Goal: Contribute content: Contribute content

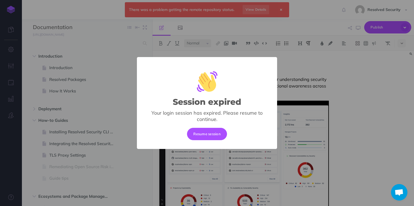
select select "null"
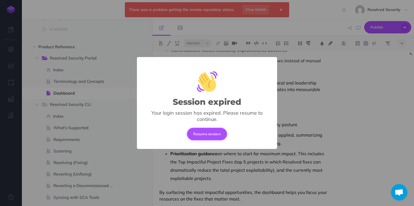
click at [214, 132] on button "Resume session" at bounding box center [207, 134] width 40 height 12
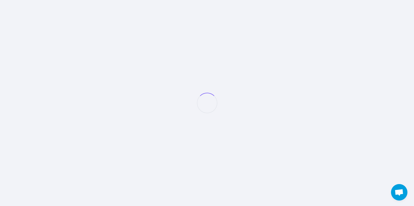
select select "null"
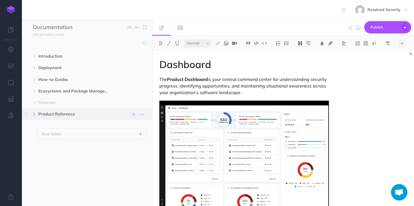
click at [35, 114] on icon "button" at bounding box center [34, 113] width 3 height 3
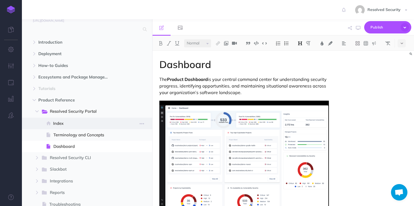
scroll to position [19, 0]
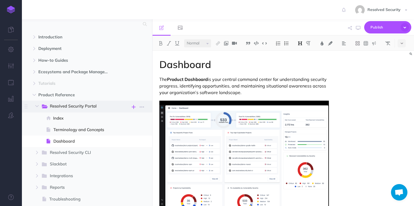
click at [134, 107] on icon "button" at bounding box center [134, 107] width 4 height 7
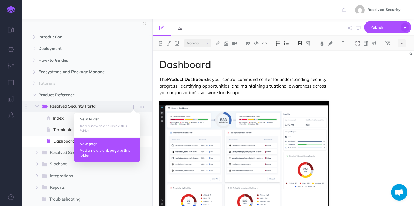
click at [101, 149] on p "Add a new blank page to this folder" at bounding box center [107, 153] width 55 height 10
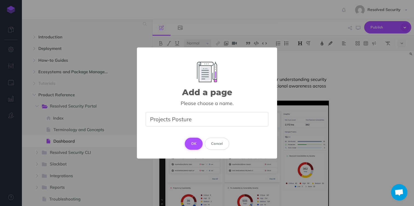
type input "Projects Posture"
click at [194, 144] on button "OK" at bounding box center [194, 143] width 18 height 12
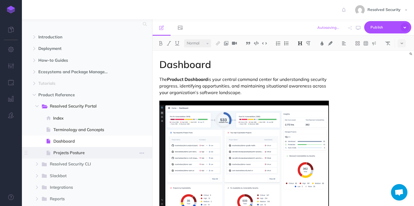
click at [76, 154] on span "Projects Posture" at bounding box center [86, 152] width 66 height 7
select select "null"
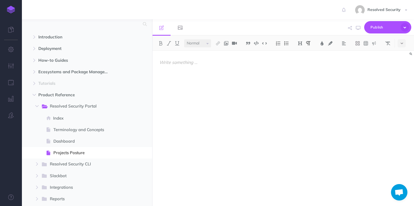
click at [171, 64] on p at bounding box center [243, 62] width 169 height 7
click at [62, 146] on span at bounding box center [87, 141] width 130 height 12
click at [64, 144] on span "Dashboard" at bounding box center [86, 141] width 66 height 7
click at [67, 140] on span "Dashboard" at bounding box center [86, 141] width 66 height 7
select select "null"
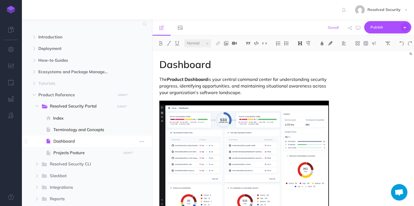
click at [67, 140] on span "Dashboard" at bounding box center [86, 141] width 66 height 7
click at [68, 154] on span "Projects Posture" at bounding box center [86, 152] width 66 height 7
select select "null"
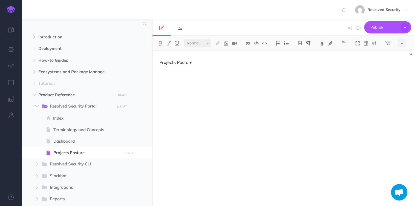
click at [183, 76] on div "Projects Posture" at bounding box center [244, 126] width 183 height 150
click at [75, 140] on span "Dashboard" at bounding box center [86, 141] width 66 height 7
select select "null"
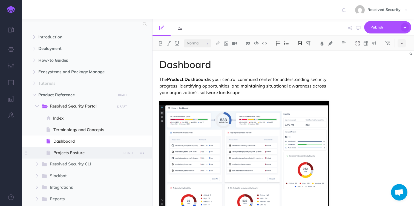
click at [70, 154] on span "Projects Posture" at bounding box center [86, 152] width 66 height 7
select select "null"
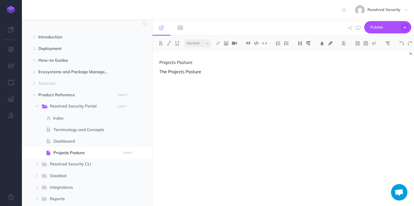
click at [214, 70] on p "The Projects Posture" at bounding box center [243, 71] width 169 height 7
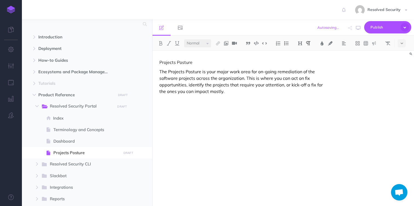
click at [164, 73] on p "The Projects Posture is your major work area for on-going remediation of the so…" at bounding box center [243, 81] width 169 height 26
click at [162, 71] on p "The Projects Posture is your major work area for on-going remediation of the so…" at bounding box center [243, 81] width 169 height 26
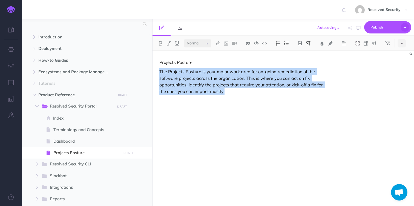
drag, startPoint x: 162, startPoint y: 71, endPoint x: 166, endPoint y: 75, distance: 5.4
click at [166, 75] on p "The Projects Posture is your major work area for on-going remediation of the so…" at bounding box center [243, 81] width 169 height 26
copy p "The Projects Posture is your major work area for on-going remediation of the so…"
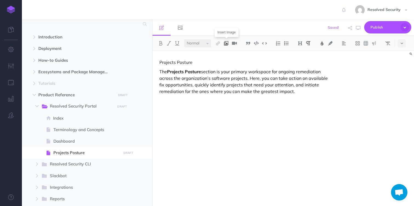
click at [228, 44] on img at bounding box center [226, 43] width 5 height 4
click at [226, 61] on icon at bounding box center [226, 61] width 5 height 4
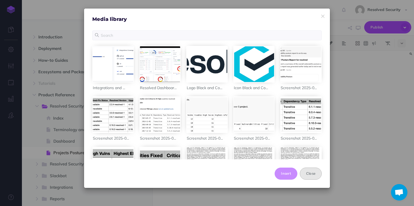
click at [311, 171] on button "Close" at bounding box center [311, 173] width 22 height 12
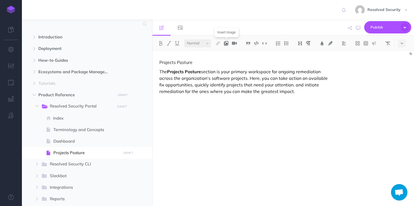
click at [228, 43] on img at bounding box center [226, 43] width 5 height 4
click at [228, 52] on icon at bounding box center [226, 53] width 4 height 4
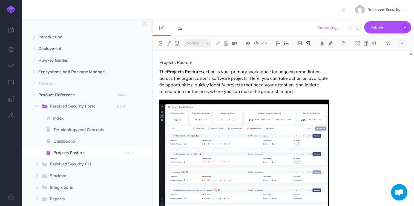
click at [342, 163] on div "Projects Posture The Projects Posture section is your primary workspace for ong…" at bounding box center [284, 128] width 262 height 155
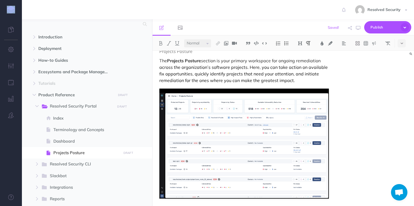
scroll to position [14, 0]
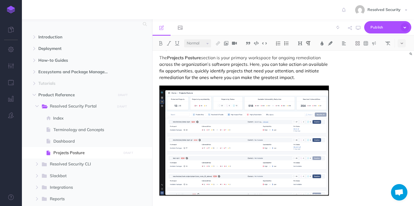
click at [172, 199] on div "Projects Posture The Projects Posture section is your primary workspace for ong…" at bounding box center [244, 130] width 183 height 187
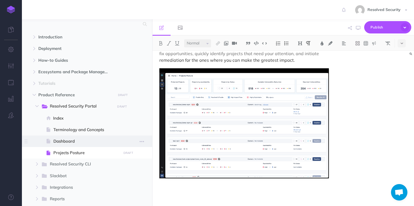
click at [65, 140] on span "Dashboard" at bounding box center [86, 141] width 66 height 7
select select "null"
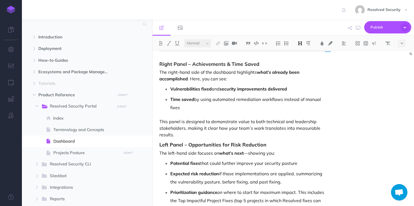
scroll to position [158, 0]
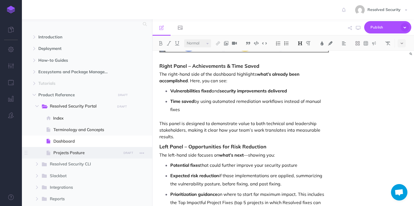
click at [67, 151] on span "Projects Posture" at bounding box center [86, 152] width 66 height 7
select select "null"
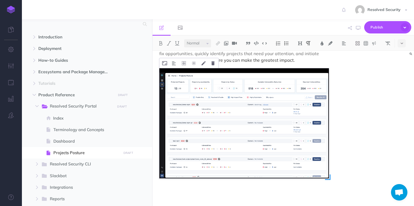
scroll to position [32, 0]
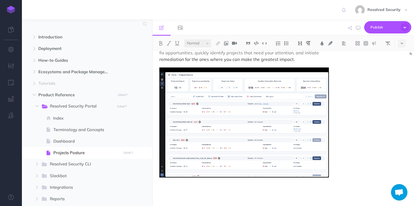
click at [180, 185] on div "Projects Posture The Projects Posture section is your primary workspace for ong…" at bounding box center [244, 112] width 183 height 187
click at [300, 43] on img at bounding box center [300, 43] width 5 height 4
click at [303, 60] on button "H2" at bounding box center [300, 61] width 8 height 8
click at [180, 200] on p at bounding box center [243, 202] width 169 height 7
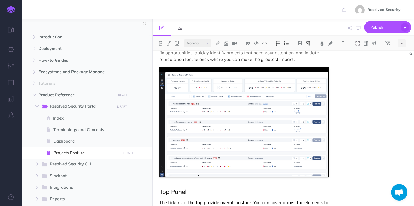
scroll to position [39, 0]
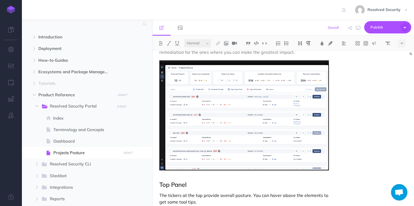
click at [249, 196] on p "The tickers at the top provide overall posture. You can hover above the element…" at bounding box center [243, 198] width 169 height 13
click at [229, 195] on p "The tickers at the top provide overall posture regarding how many projects have…" at bounding box center [243, 202] width 169 height 20
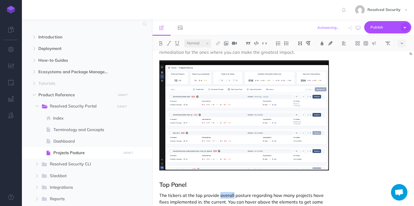
click at [229, 195] on p "The tickers at the top provide overall posture regarding how many projects have…" at bounding box center [243, 202] width 169 height 20
click at [293, 197] on p "The tickers at the top provide visibility into the current posture regarding ho…" at bounding box center [243, 202] width 169 height 20
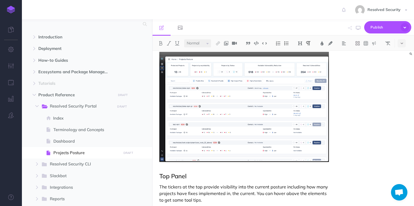
scroll to position [49, 0]
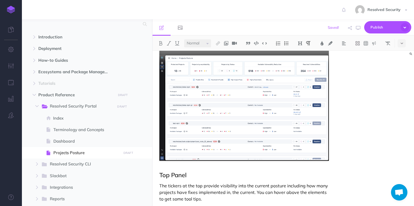
click at [253, 192] on p "The tickers at the top provide visibility into the current posture including ho…" at bounding box center [243, 192] width 169 height 20
click at [240, 192] on p "The tickers at the top provide visibility into the current posture including ho…" at bounding box center [243, 192] width 169 height 20
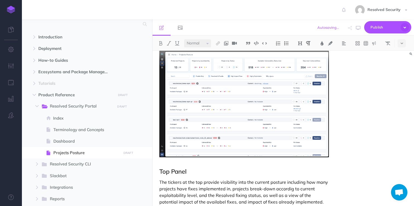
scroll to position [69, 0]
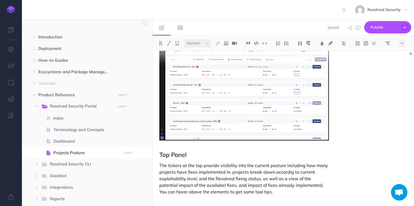
click at [161, 164] on p "The tickers at the top provide visibility into the current posture including ho…" at bounding box center [243, 178] width 169 height 33
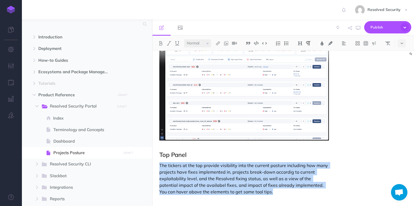
drag, startPoint x: 161, startPoint y: 164, endPoint x: 258, endPoint y: 192, distance: 100.7
click at [258, 192] on p "The tickers at the top provide visibility into the current posture including ho…" at bounding box center [243, 178] width 169 height 33
copy p "The tickers at the top provide visibility into the current posture including ho…"
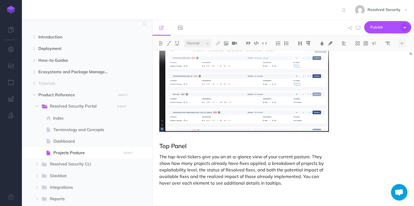
scroll to position [78, 0]
click at [300, 42] on img at bounding box center [300, 43] width 5 height 4
click at [300, 61] on button "H2" at bounding box center [300, 61] width 8 height 8
click at [182, 144] on h2 "Top Panel" at bounding box center [243, 145] width 169 height 7
click at [300, 42] on img at bounding box center [300, 43] width 5 height 4
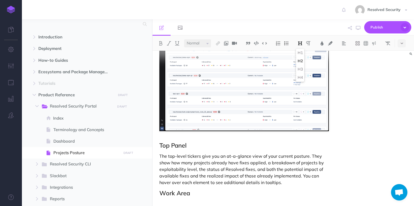
click at [182, 192] on h2 "Work Area" at bounding box center [243, 193] width 169 height 7
click at [177, 198] on div "Projects Posture The Projects Posture section is your primary workspace for ong…" at bounding box center [244, 94] width 183 height 245
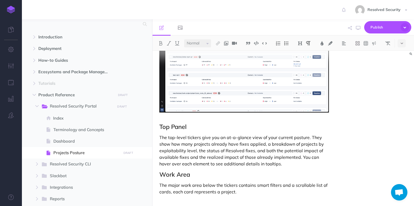
scroll to position [99, 0]
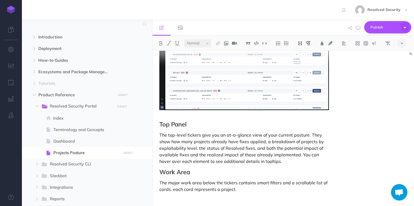
click at [257, 181] on p "The major work area below the tickers contains smart filters and a scrollable l…" at bounding box center [243, 185] width 169 height 13
click at [257, 182] on p "The major work area below the tickers contains search & smart filters and a scr…" at bounding box center [243, 185] width 169 height 13
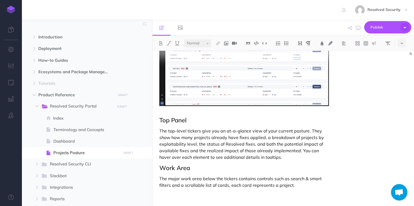
scroll to position [106, 0]
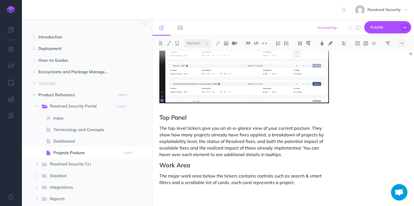
click at [184, 182] on p "The major work area below the tickers contains controls such as search & smart …" at bounding box center [243, 178] width 169 height 13
click at [202, 196] on div "Projects Posture The Projects Posture section is your primary workspace for ong…" at bounding box center [244, 74] width 183 height 261
click at [163, 175] on p "The major work area below the tickers contains controls such as search & smart …" at bounding box center [243, 178] width 169 height 13
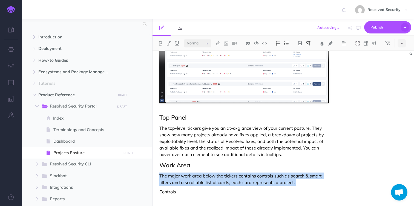
drag, startPoint x: 163, startPoint y: 175, endPoint x: 298, endPoint y: 182, distance: 135.2
click at [298, 182] on p "The major work area below the tickers contains controls such as search & smart …" at bounding box center [243, 178] width 169 height 13
copy p "The major work area below the tickers contains controls such as search & smart …"
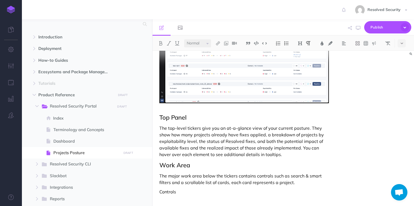
scroll to position [104, 0]
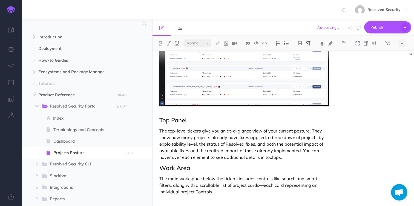
click at [260, 186] on p "The main workspace below the tickers includes controls like search and smart fi…" at bounding box center [243, 185] width 169 height 20
click at [196, 191] on p "The main workspace below the tickers includes controls like search and smart fi…" at bounding box center [243, 185] width 169 height 20
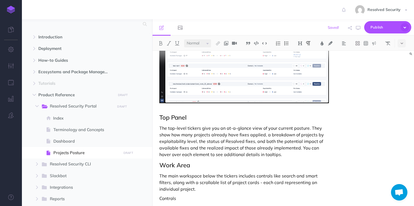
click at [189, 188] on p "The main workspace below the tickers includes controls like search and smart fi…" at bounding box center [243, 182] width 169 height 20
click at [218, 43] on img at bounding box center [218, 43] width 5 height 4
click at [220, 61] on icon at bounding box center [218, 61] width 4 height 4
select select
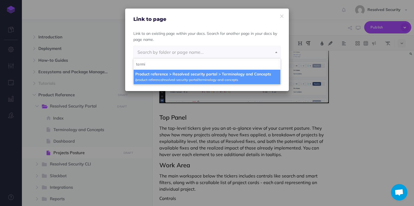
type input "termi"
select select "XBH-J6XP-7T3-2E0"
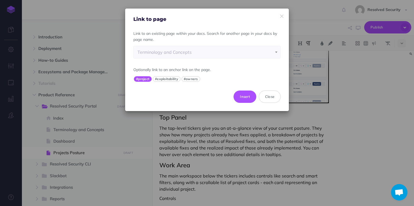
click at [143, 79] on button "#project" at bounding box center [143, 78] width 18 height 5
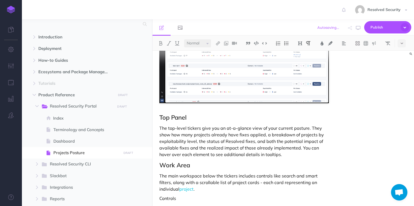
click at [165, 198] on p "Controls" at bounding box center [243, 198] width 169 height 7
click at [301, 44] on img at bounding box center [300, 43] width 5 height 4
click at [302, 68] on button "H3" at bounding box center [300, 69] width 8 height 8
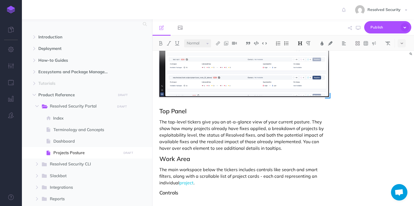
scroll to position [122, 0]
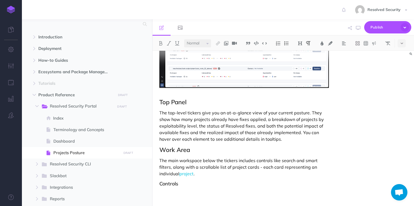
click at [173, 195] on div "Projects Posture The Projects Posture section is your primary workspace for ong…" at bounding box center [244, 67] width 183 height 277
click at [288, 42] on img at bounding box center [286, 43] width 5 height 4
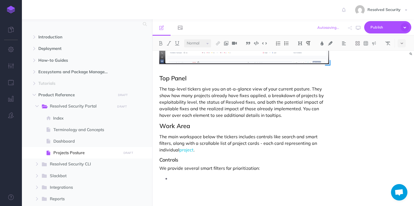
scroll to position [146, 0]
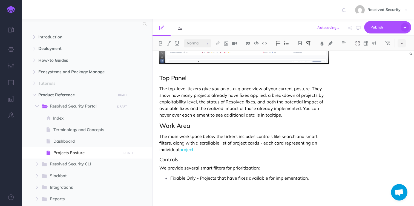
click at [200, 178] on p "Fixable Only - Projects that have fixes available for implementation." at bounding box center [249, 178] width 158 height 8
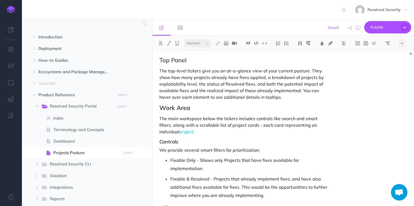
scroll to position [191, 0]
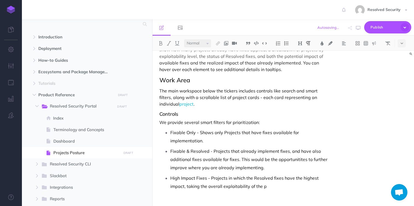
click at [189, 189] on p "High Impact Fixes - Projects in which the Resolved fixes have the highest impac…" at bounding box center [249, 182] width 158 height 16
drag, startPoint x: 189, startPoint y: 189, endPoint x: 196, endPoint y: 187, distance: 7.5
click at [196, 187] on p "High Impact Fixes - Projects in which the Resolved fixes have the highest impac…" at bounding box center [249, 182] width 158 height 16
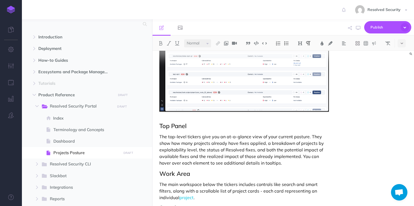
scroll to position [218, 0]
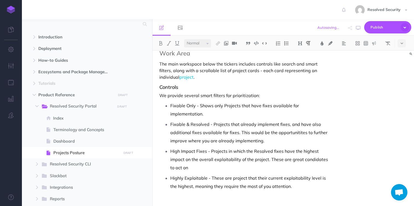
click at [164, 96] on p "We provide several smart filters for prioritization:" at bounding box center [243, 95] width 169 height 7
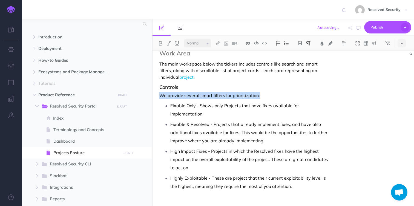
drag, startPoint x: 164, startPoint y: 96, endPoint x: 194, endPoint y: 170, distance: 79.9
click at [183, 171] on div "Projects Posture The Projects Posture section is your primary workspace for ong…" at bounding box center [244, 24] width 183 height 382
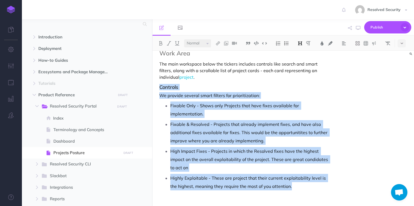
drag, startPoint x: 295, startPoint y: 185, endPoint x: 160, endPoint y: 87, distance: 167.2
click at [160, 87] on div "Projects Posture The Projects Posture section is your primary workspace for ong…" at bounding box center [244, 24] width 183 height 382
copy div "Controls We provide several smart filters for prioritization: Fixable Only - Sh…"
click at [162, 96] on p "We provide several smart filters for prioritization:" at bounding box center [243, 95] width 169 height 7
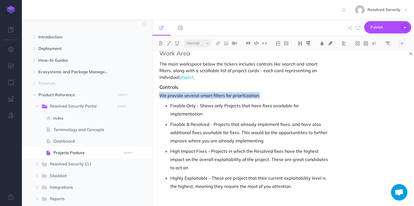
drag, startPoint x: 162, startPoint y: 96, endPoint x: 257, endPoint y: 94, distance: 95.3
click at [257, 94] on p "We provide several smart filters for prioritization:" at bounding box center [243, 95] width 169 height 7
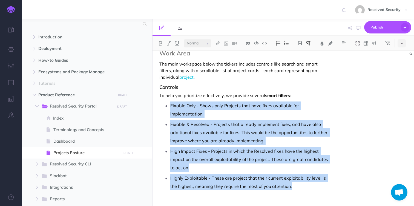
drag, startPoint x: 294, startPoint y: 186, endPoint x: 168, endPoint y: 104, distance: 149.9
click at [168, 104] on ul "Fixable Only - Shows only Projects that have fixes available for implementation…" at bounding box center [245, 145] width 167 height 89
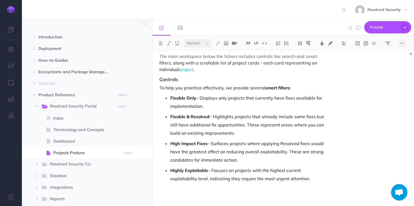
scroll to position [226, 0]
click at [269, 151] on p "High Impact Fixes – Surfaces projects where applying Resolved fixes would have …" at bounding box center [249, 151] width 158 height 25
click at [220, 43] on img at bounding box center [218, 43] width 5 height 4
click at [219, 61] on icon at bounding box center [218, 61] width 4 height 4
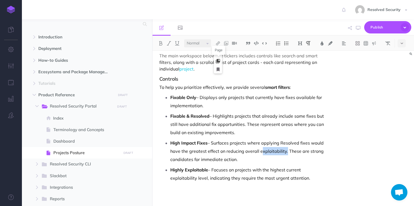
select select
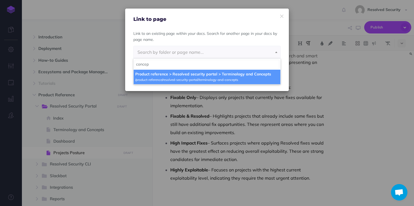
type input "concep"
select select "XBH-J6XP-7T3-2E0"
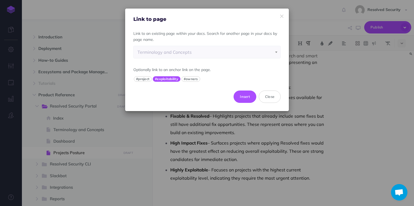
click at [167, 79] on button "#exploitability" at bounding box center [167, 78] width 28 height 5
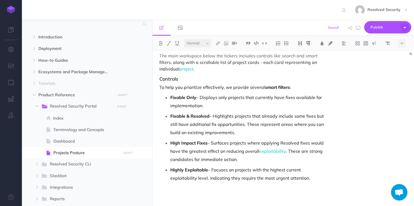
click at [318, 168] on p "Highly Exploitable – Focuses on projects with the highest current exploitabilit…" at bounding box center [249, 173] width 158 height 16
click at [218, 43] on img at bounding box center [218, 43] width 5 height 4
click at [220, 60] on icon at bounding box center [218, 61] width 4 height 4
select select
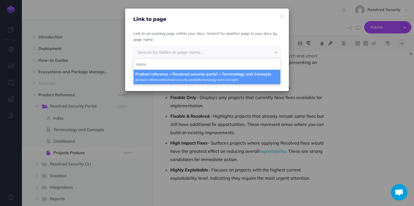
type input "conce"
select select "XBH-J6XP-7T3-2E0"
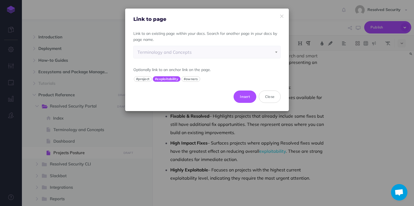
click at [171, 79] on button "#exploitability" at bounding box center [167, 78] width 28 height 5
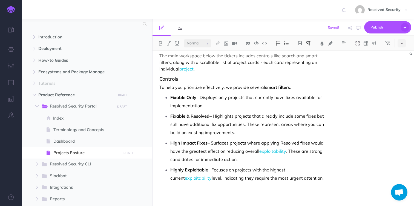
click at [182, 196] on div "Projects Posture The Projects Posture section is your primary workspace for ong…" at bounding box center [244, 15] width 183 height 382
click at [301, 43] on img at bounding box center [300, 43] width 5 height 4
click at [303, 69] on button "H3" at bounding box center [300, 69] width 8 height 8
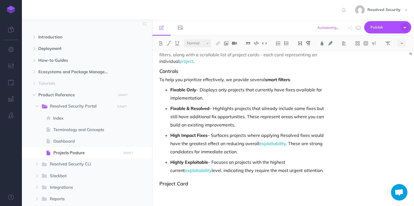
click at [186, 195] on div "Projects Posture The Projects Posture section is your primary workspace for ong…" at bounding box center [244, 11] width 183 height 389
click at [379, 200] on div "Projects Posture The Projects Posture section is your primary workspace for ong…" at bounding box center [284, 128] width 262 height 155
click at [183, 193] on p at bounding box center [243, 191] width 169 height 7
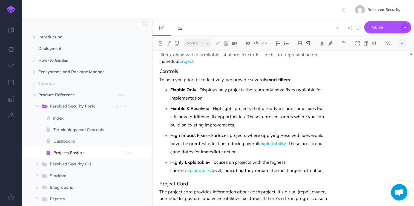
scroll to position [237, 0]
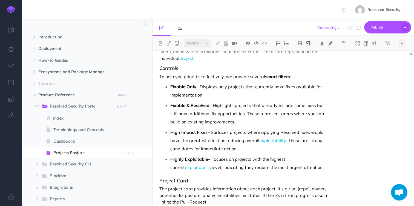
click at [162, 189] on p "The project card provides information about each project, it's git url (repo), …" at bounding box center [243, 195] width 169 height 20
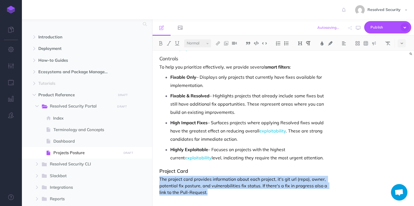
scroll to position [247, 0]
drag, startPoint x: 162, startPoint y: 189, endPoint x: 208, endPoint y: 193, distance: 46.4
click at [208, 193] on p "The project card provides information about each project, it's git url (repo), …" at bounding box center [243, 185] width 169 height 20
copy p "The project card provides information about each project, it's git url (repo), …"
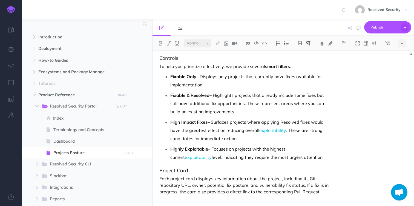
scroll to position [256, 0]
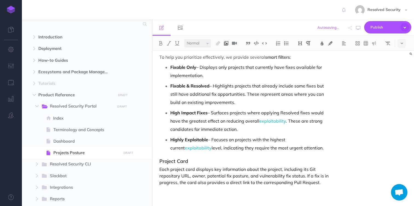
click at [228, 44] on img at bounding box center [226, 43] width 5 height 4
click at [227, 53] on icon at bounding box center [226, 53] width 4 height 4
click at [193, 191] on p at bounding box center [243, 191] width 169 height 7
click at [227, 44] on img at bounding box center [226, 43] width 5 height 4
click at [227, 53] on icon at bounding box center [226, 53] width 4 height 4
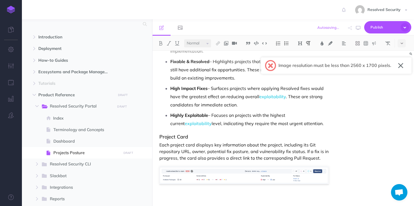
scroll to position [288, 0]
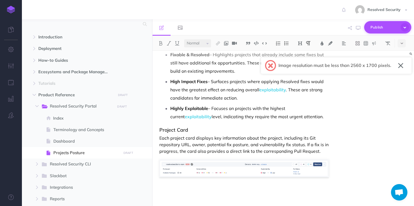
click at [382, 26] on span "Publish" at bounding box center [384, 27] width 27 height 8
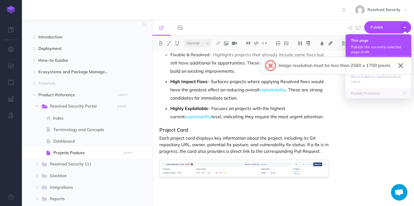
click at [367, 43] on button "This page Publish the currently selected page draft." at bounding box center [379, 46] width 66 height 24
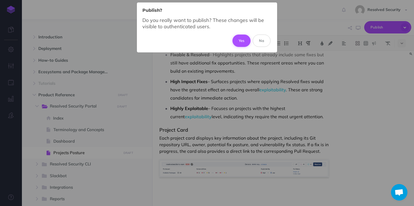
click at [241, 40] on button "Yes" at bounding box center [242, 41] width 18 height 12
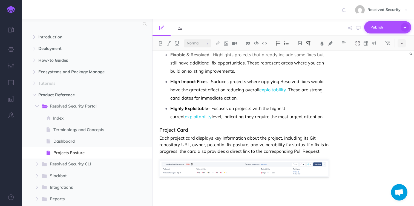
click at [380, 29] on span "Publish" at bounding box center [384, 27] width 27 height 8
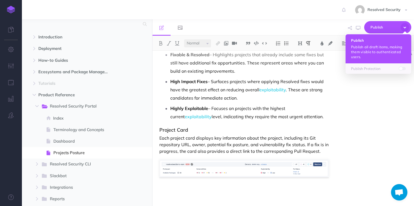
click at [374, 46] on p "Publish all draft items, making them visible to authenticated users." at bounding box center [378, 51] width 55 height 15
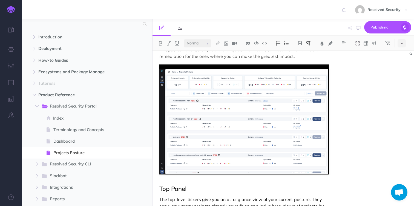
scroll to position [0, 0]
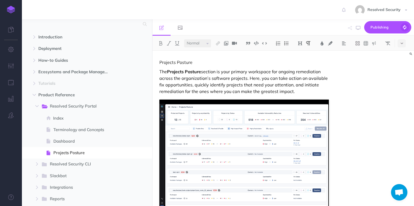
click at [165, 62] on p "Projects Posture" at bounding box center [243, 62] width 169 height 7
click at [301, 44] on img at bounding box center [300, 43] width 5 height 4
click at [303, 52] on button "H1" at bounding box center [300, 53] width 8 height 8
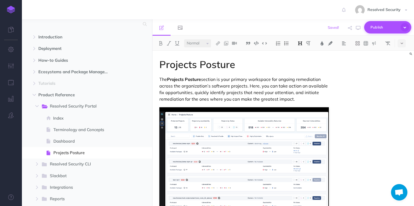
click at [383, 27] on span "Publish" at bounding box center [384, 27] width 27 height 8
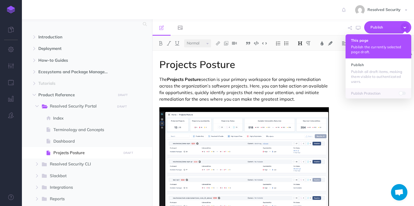
click at [363, 42] on button "This page Publish the currently selected page draft." at bounding box center [379, 46] width 66 height 24
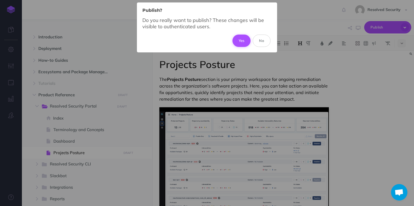
click at [242, 39] on button "Yes" at bounding box center [242, 41] width 18 height 12
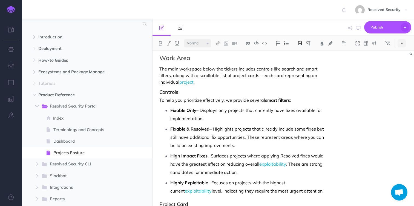
scroll to position [295, 0]
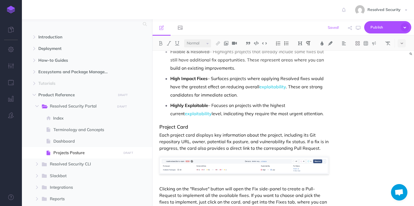
scroll to position [305, 0]
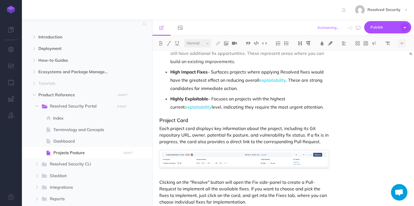
click at [162, 182] on p "Clicking on the "Resolve" button will open the Fix side-panel to create a Pull-…" at bounding box center [243, 192] width 169 height 26
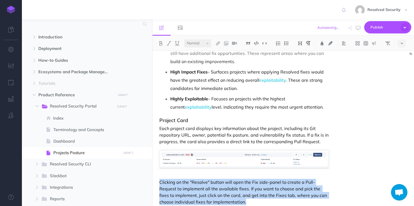
click at [162, 182] on p "Clicking on the "Resolve" button will open the Fix side-panel to create a Pull-…" at bounding box center [243, 192] width 169 height 26
copy p "Clicking on the "Resolve" button will open the Fix side-panel to create a Pull-…"
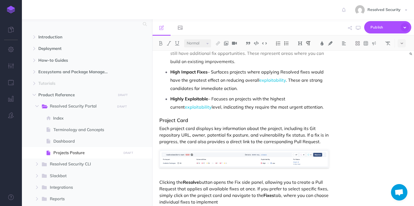
click at [161, 183] on p "Clicking the Resolve button opens the Fix side panel, allowing you to create a …" at bounding box center [243, 192] width 169 height 26
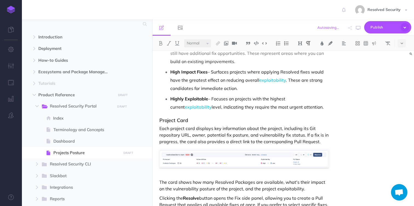
click at [163, 182] on p "The card shows how many Resolved Packages are available, what's their impact on…" at bounding box center [243, 185] width 169 height 13
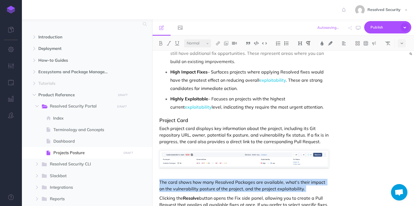
drag, startPoint x: 163, startPoint y: 182, endPoint x: 302, endPoint y: 189, distance: 138.7
click at [302, 189] on p "The card shows how many Resolved Packages are available, what's their impact on…" at bounding box center [243, 185] width 169 height 13
copy p "The card shows how many Resolved Packages are available, what's their impact on…"
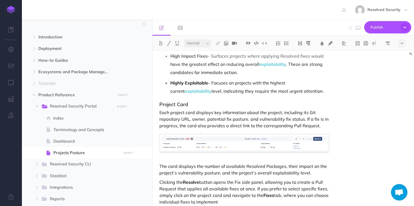
scroll to position [319, 0]
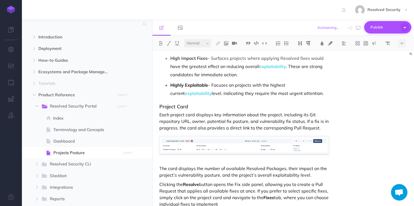
click at [381, 27] on span "Publish" at bounding box center [384, 27] width 27 height 8
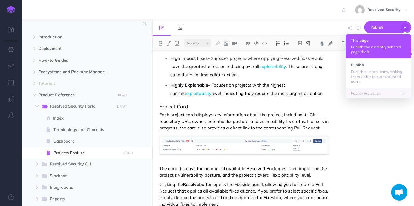
click at [368, 44] on p "Publish the currently selected page draft." at bounding box center [378, 49] width 55 height 10
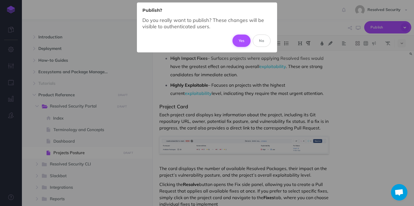
click at [243, 40] on button "Yes" at bounding box center [242, 41] width 18 height 12
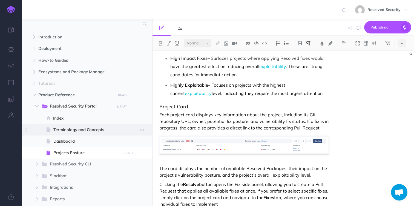
click at [78, 131] on span "Terminology and Concepts" at bounding box center [86, 129] width 66 height 7
select select "null"
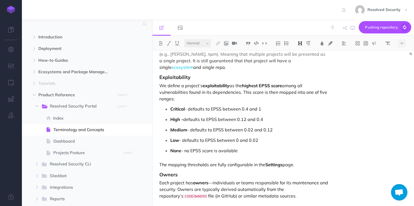
scroll to position [121, 0]
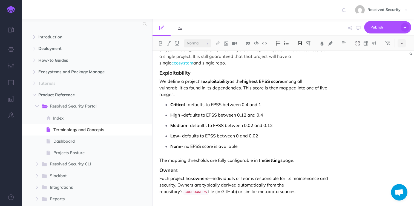
click at [161, 170] on strong "Owners" at bounding box center [168, 170] width 18 height 6
click at [285, 190] on p "Each project has owners —individuals or teams responsible for its maintenance a…" at bounding box center [243, 185] width 169 height 21
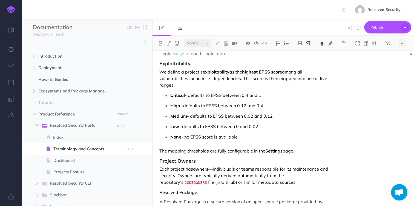
scroll to position [142, 0]
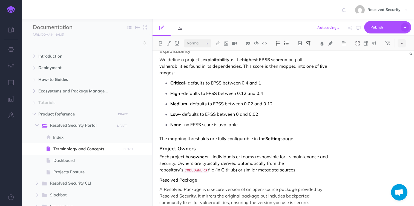
click at [163, 180] on p "Resolved Package" at bounding box center [243, 179] width 169 height 7
drag, startPoint x: 163, startPoint y: 180, endPoint x: 188, endPoint y: 180, distance: 25.2
click at [188, 180] on p "Resolved Package" at bounding box center [243, 179] width 169 height 7
click at [301, 44] on img at bounding box center [300, 43] width 5 height 4
click at [213, 161] on p "Each project has owners —individuals or teams responsible for its maintenance a…" at bounding box center [243, 163] width 169 height 21
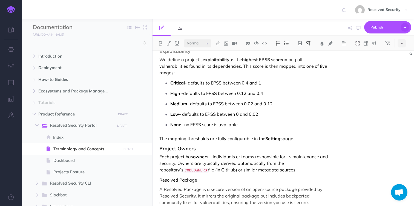
click at [188, 148] on strong "Project Owners" at bounding box center [177, 148] width 36 height 6
click at [302, 42] on img at bounding box center [300, 43] width 5 height 4
click at [211, 179] on p "Resolved Package" at bounding box center [243, 179] width 169 height 7
click at [192, 180] on p "Resolved Package" at bounding box center [243, 179] width 169 height 7
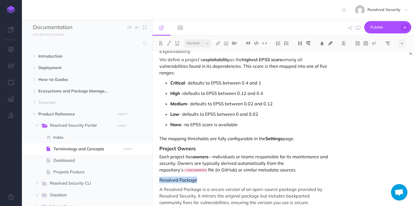
click at [192, 180] on p "Resolved Package" at bounding box center [243, 179] width 169 height 7
click at [301, 44] on img at bounding box center [300, 43] width 5 height 4
click at [299, 71] on button "H3" at bounding box center [300, 69] width 8 height 8
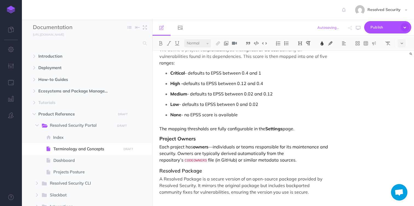
click at [312, 192] on p "A Resolved Package is a secure version of an open-source package provided by Re…" at bounding box center [243, 185] width 169 height 20
click at [219, 43] on img at bounding box center [218, 43] width 5 height 4
click at [218, 61] on icon at bounding box center [218, 61] width 4 height 4
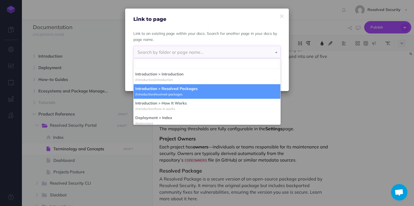
select select "ZTO-3K0M-30W-QDY"
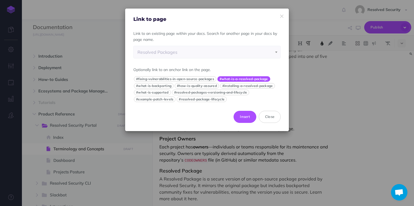
click at [234, 79] on button "#what-is-a-resolved-package" at bounding box center [243, 78] width 53 height 5
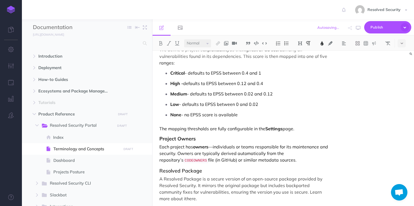
click at [195, 185] on span "A Resolved Package is a secure version of an open-source package provided by Re…" at bounding box center [241, 188] width 164 height 25
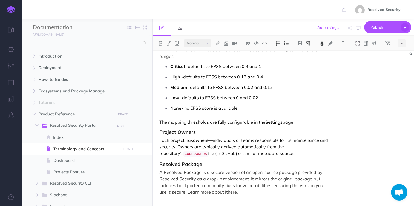
click at [183, 131] on strong "Project Owners" at bounding box center [177, 132] width 36 height 6
click at [301, 43] on img at bounding box center [300, 43] width 5 height 4
click at [183, 164] on h3 "Resolved Package" at bounding box center [243, 163] width 169 height 5
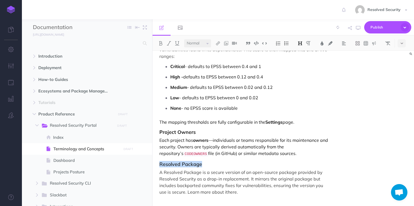
click at [302, 42] on img at bounding box center [300, 43] width 5 height 4
click at [301, 68] on button "H3" at bounding box center [300, 69] width 8 height 8
click at [303, 42] on img at bounding box center [300, 43] width 5 height 4
click at [304, 69] on button "H3" at bounding box center [300, 69] width 8 height 8
click at [173, 197] on div "Terminology and Concepts Project A project is the core entity we track and fix.…" at bounding box center [244, 49] width 183 height 314
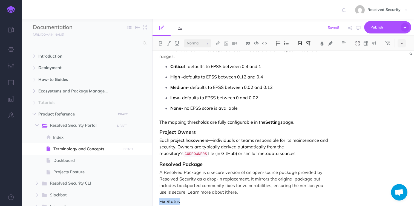
click at [300, 44] on img at bounding box center [300, 43] width 5 height 4
click at [302, 68] on button "H3" at bounding box center [300, 69] width 8 height 8
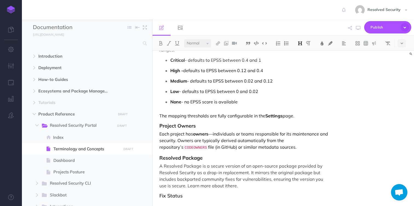
scroll to position [177, 0]
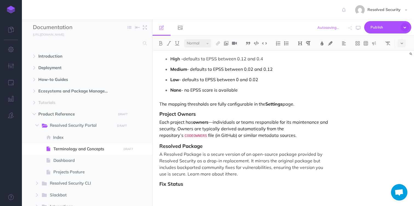
click at [191, 196] on div "Terminology and Concepts Project A project is the core entity we track and fix.…" at bounding box center [244, 40] width 183 height 332
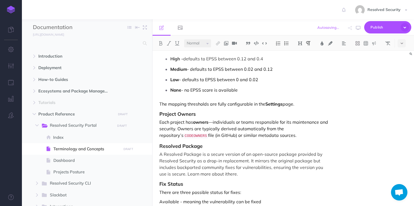
click at [230, 191] on p "There are three possible status for fixes:" at bounding box center [243, 192] width 169 height 7
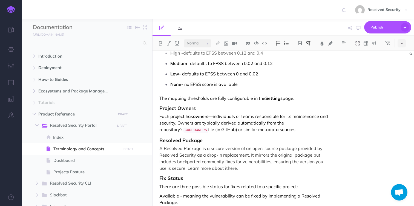
scroll to position [192, 0]
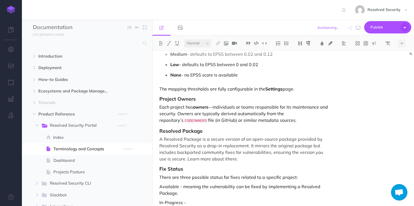
click at [191, 187] on p "Available - meaning the vulnerability can be fixed by implementing a Resolved P…" at bounding box center [243, 189] width 169 height 13
drag, startPoint x: 191, startPoint y: 187, endPoint x: 201, endPoint y: 186, distance: 9.3
click at [201, 186] on p "Available - meaning the vulnerability can be fixed by implementing a Resolved P…" at bounding box center [243, 189] width 169 height 13
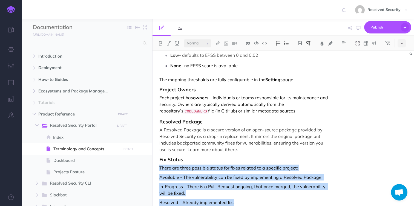
scroll to position [211, 0]
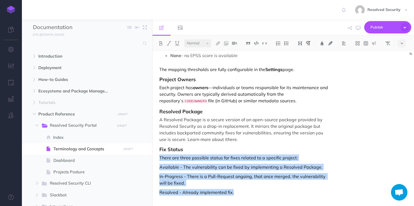
drag, startPoint x: 160, startPoint y: 167, endPoint x: 252, endPoint y: 199, distance: 97.5
click at [252, 199] on div "Terminology and Concepts Project A project is the core entity we track and fix.…" at bounding box center [244, 22] width 183 height 367
copy div "There are three possible status for fixes related to a specific project: Availa…"
click at [164, 158] on p "There are three possible status for fixes related to a specific project:" at bounding box center [243, 157] width 169 height 7
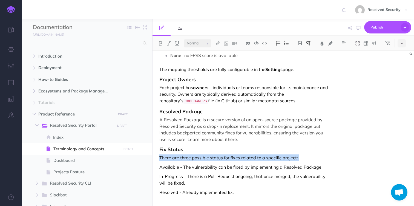
drag, startPoint x: 164, startPoint y: 158, endPoint x: 296, endPoint y: 160, distance: 132.0
click at [296, 160] on p "There are three possible status for fixes related to a specific project:" at bounding box center [243, 157] width 169 height 7
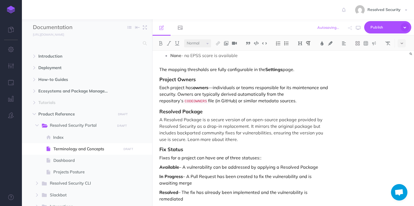
click at [160, 167] on strong "Available" at bounding box center [169, 166] width 20 height 5
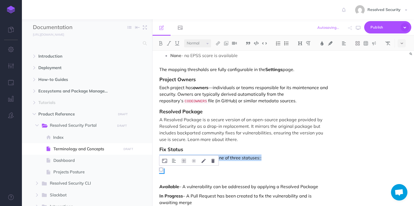
click at [164, 170] on span at bounding box center [161, 170] width 5 height 5
click at [184, 160] on icon at bounding box center [184, 161] width 4 height 4
click at [175, 160] on img at bounding box center [174, 160] width 4 height 4
click at [160, 184] on strong "Available" at bounding box center [169, 185] width 20 height 5
click at [161, 169] on img at bounding box center [161, 169] width 4 height 4
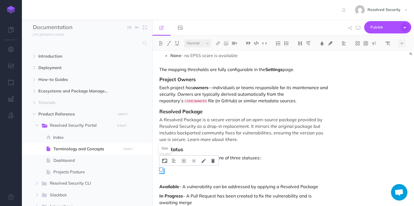
click at [165, 160] on icon at bounding box center [164, 161] width 5 height 4
click at [174, 160] on img at bounding box center [174, 160] width 4 height 4
click at [175, 168] on img at bounding box center [174, 169] width 10 height 4
click at [162, 169] on img at bounding box center [161, 169] width 4 height 4
click at [0, 0] on icon at bounding box center [0, 0] width 0 height 0
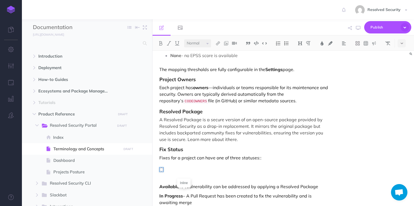
click at [0, 0] on icon at bounding box center [0, 0] width 0 height 0
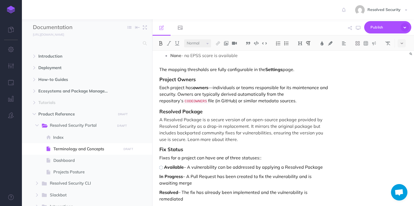
click at [159, 176] on strong "In Progress" at bounding box center [171, 175] width 24 height 5
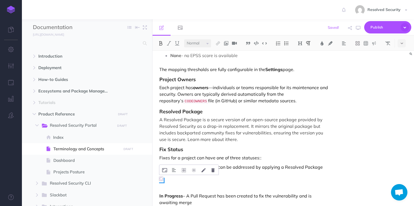
click at [162, 178] on img at bounding box center [161, 179] width 4 height 4
click at [184, 169] on icon at bounding box center [184, 170] width 4 height 4
click at [184, 202] on icon at bounding box center [184, 203] width 10 height 8
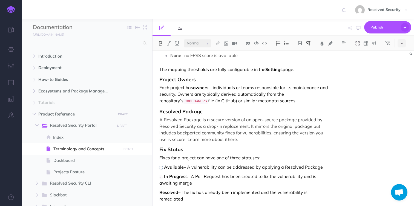
click at [160, 191] on strong "Resolved" at bounding box center [168, 191] width 19 height 5
click at [161, 177] on img at bounding box center [161, 177] width 4 height 4
click at [165, 167] on icon at bounding box center [164, 168] width 5 height 4
click at [162, 166] on img at bounding box center [161, 167] width 4 height 4
click at [164, 159] on icon at bounding box center [164, 158] width 5 height 4
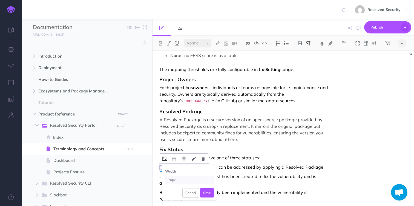
type input "20px"
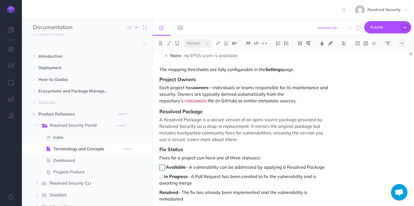
click at [188, 174] on p "Width Cancel Save In Progress – A Pull Request has been created to fix the vuln…" at bounding box center [243, 179] width 169 height 13
click at [163, 169] on img at bounding box center [161, 167] width 5 height 6
click at [166, 158] on icon at bounding box center [164, 158] width 5 height 4
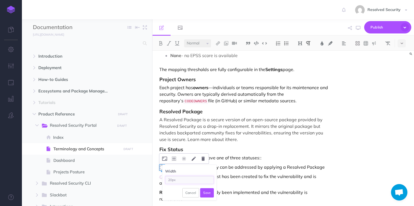
drag, startPoint x: 171, startPoint y: 178, endPoint x: 166, endPoint y: 178, distance: 5.8
click at [166, 178] on input "20px" at bounding box center [189, 180] width 49 height 8
type input "15px"
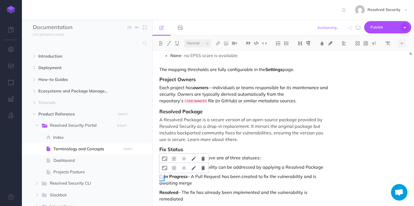
click at [162, 177] on img at bounding box center [161, 177] width 4 height 4
click at [165, 168] on icon at bounding box center [164, 168] width 5 height 4
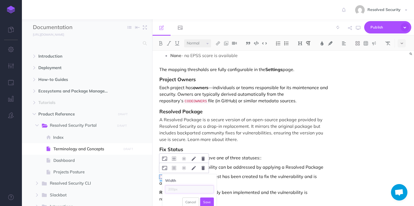
click at [171, 188] on input "text" at bounding box center [189, 189] width 49 height 8
type input "15px"
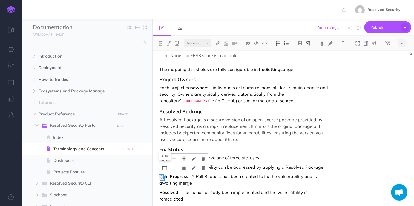
click at [165, 168] on icon at bounding box center [164, 168] width 5 height 4
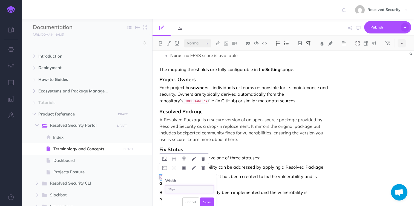
click at [172, 189] on input "15px" at bounding box center [189, 189] width 49 height 8
type input "16px"
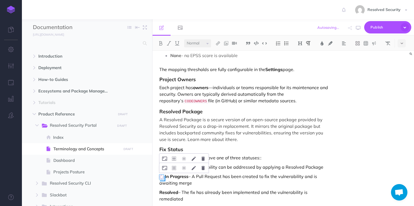
click at [220, 172] on div "Terminology and Concepts Project A project is the core entity we track and fix.…" at bounding box center [244, 26] width 183 height 374
click at [227, 170] on div "Terminology and Concepts Project A project is the core entity we track and fix.…" at bounding box center [244, 26] width 183 height 374
click at [160, 191] on strong "Resolved" at bounding box center [168, 191] width 19 height 5
click at [166, 167] on strong "Available" at bounding box center [175, 166] width 20 height 5
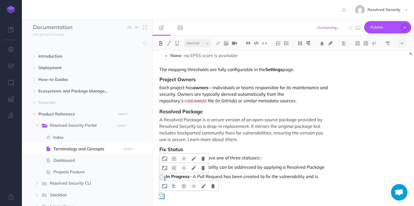
click at [162, 193] on img at bounding box center [161, 195] width 4 height 4
click at [165, 186] on icon at bounding box center [164, 186] width 5 height 4
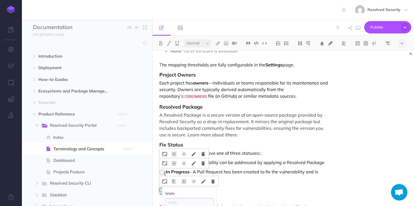
click at [171, 200] on input "text" at bounding box center [189, 202] width 49 height 8
type input "16"
click at [184, 181] on icon at bounding box center [184, 181] width 4 height 4
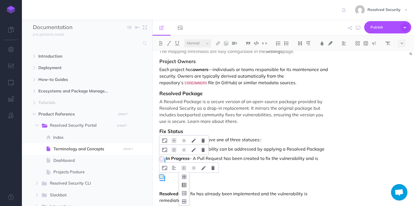
scroll to position [230, 0]
click at [185, 200] on icon at bounding box center [184, 200] width 10 height 8
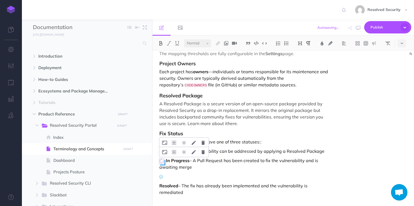
scroll to position [218, 0]
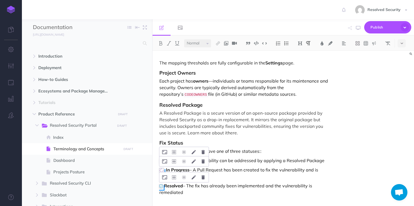
click at [162, 183] on div at bounding box center [161, 185] width 4 height 7
click at [164, 177] on icon at bounding box center [164, 177] width 5 height 4
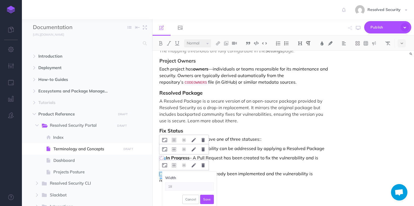
type input "18"
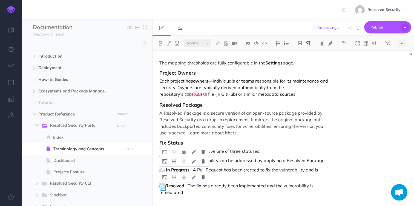
click at [191, 183] on p "Resolved – The fix has already been implemented and the vulnerability is remedi…" at bounding box center [243, 188] width 169 height 13
click at [163, 186] on img at bounding box center [161, 185] width 5 height 5
click at [0, 0] on icon at bounding box center [0, 0] width 0 height 0
type input "16"
click at [241, 157] on p "Available – A vulnerability can be addressed by applying a Resolved Package" at bounding box center [243, 160] width 169 height 7
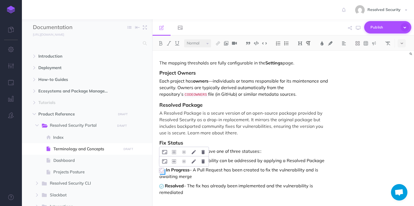
click at [378, 27] on span "Publish" at bounding box center [384, 27] width 27 height 8
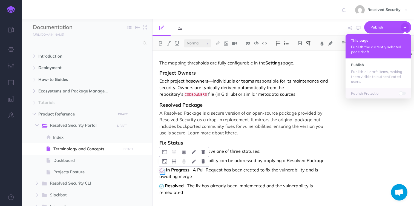
click at [365, 43] on button "This page Publish the currently selected page draft." at bounding box center [379, 46] width 66 height 24
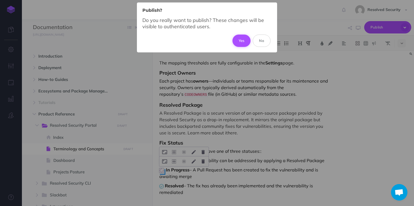
click at [245, 41] on button "Yes" at bounding box center [242, 41] width 18 height 12
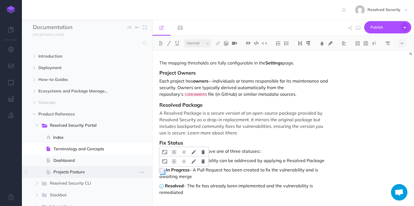
click at [67, 172] on span "Projects Posture" at bounding box center [86, 171] width 66 height 7
select select "null"
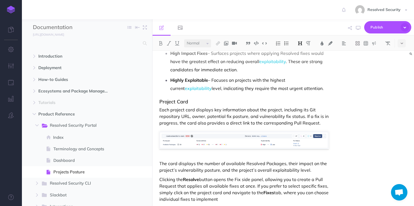
scroll to position [323, 0]
click at [197, 117] on p "Each project card displays key information about the project, including its Git…" at bounding box center [243, 117] width 169 height 20
click at [192, 117] on p "Each project card displays key information about the project, including its Git…" at bounding box center [243, 117] width 169 height 20
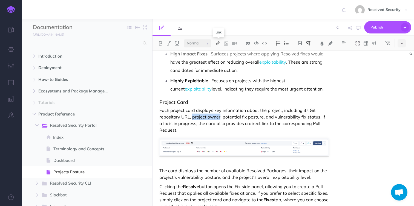
click at [219, 42] on img at bounding box center [218, 43] width 5 height 4
click at [220, 61] on icon at bounding box center [218, 61] width 4 height 4
select select
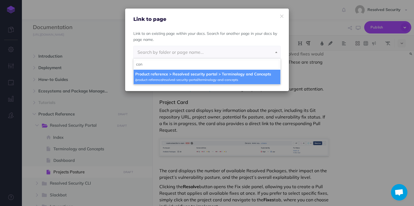
type input "con"
select select "XBH-J6XP-7T3-2E0"
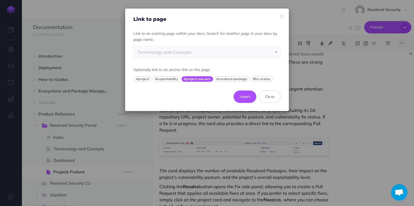
click at [197, 78] on button "#project-owners" at bounding box center [197, 78] width 31 height 5
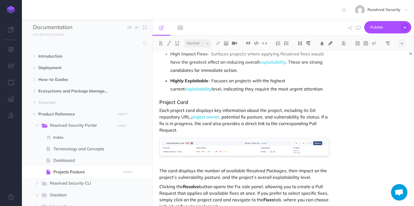
click at [248, 120] on p "Each project card displays key information about the project, including its Git…" at bounding box center [243, 120] width 169 height 26
click at [302, 117] on p "Each project card displays key information about the project, including its Git…" at bounding box center [243, 120] width 169 height 26
drag, startPoint x: 302, startPoint y: 117, endPoint x: 308, endPoint y: 117, distance: 5.5
click at [308, 117] on p "Each project card displays key information about the project, including its Git…" at bounding box center [243, 120] width 169 height 26
click at [219, 44] on img at bounding box center [218, 43] width 5 height 4
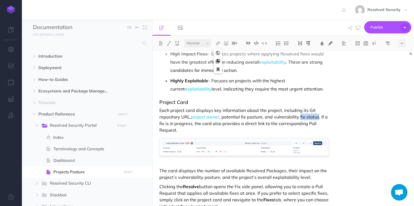
click at [219, 61] on icon at bounding box center [218, 61] width 4 height 4
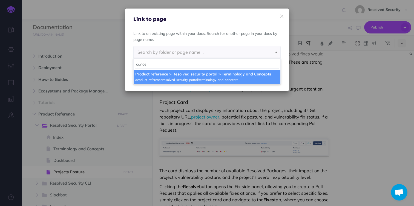
type input "conce"
select select "XBH-J6XP-7T3-2E0"
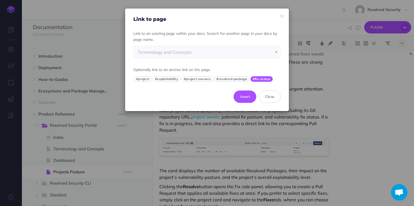
click at [258, 79] on button "#fix-status" at bounding box center [262, 78] width 22 height 5
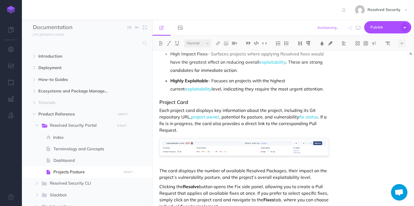
scroll to position [337, 0]
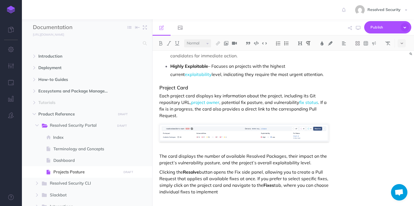
click at [160, 172] on p "Clicking the Resolve button opens the Fix side panel, allowing you to create a …" at bounding box center [243, 181] width 169 height 26
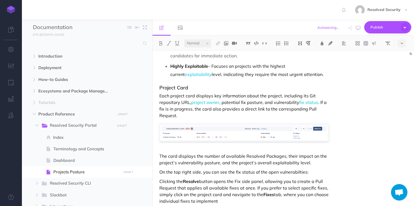
click at [287, 172] on p "On the top right side, you can see the fix status of the open vulnerabilties:" at bounding box center [243, 171] width 169 height 7
click at [318, 173] on p "On the top right side, you can see the fix status of the open vulnerabilities:" at bounding box center [243, 171] width 169 height 7
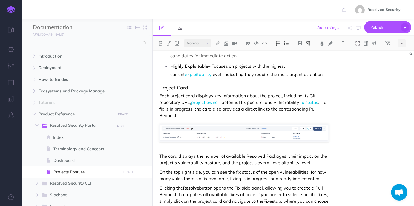
click at [162, 172] on p "On the top right side, you can see the fix status of the open vulnerabilities: …" at bounding box center [243, 174] width 169 height 13
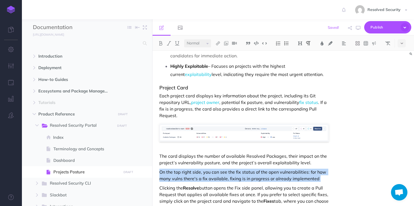
drag, startPoint x: 162, startPoint y: 172, endPoint x: 319, endPoint y: 179, distance: 157.1
click at [319, 179] on p "On the top right side, you can see the fix status of the open vulnerabilities: …" at bounding box center [243, 174] width 169 height 13
copy p "On the top right side, you can see the fix status of the open vulnerabilities: …"
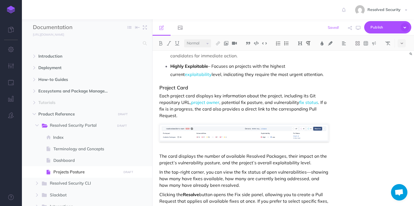
click at [310, 173] on p "In the top-right corner, you can view the fix status of open vulnerabilities—sh…" at bounding box center [243, 178] width 169 height 20
click at [244, 171] on p "In the top-right corner, you can view the fix status of vulnerabilities - showi…" at bounding box center [243, 178] width 169 height 20
drag, startPoint x: 244, startPoint y: 171, endPoint x: 252, endPoint y: 172, distance: 7.4
click at [252, 172] on p "In the top-right corner, you can view the fix status of vulnerabilities - showi…" at bounding box center [243, 178] width 169 height 20
click at [219, 43] on img at bounding box center [218, 43] width 5 height 4
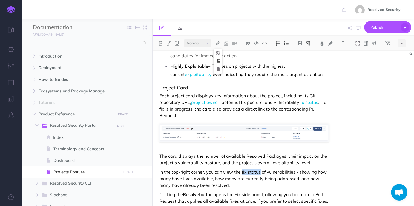
click at [220, 62] on icon at bounding box center [218, 61] width 4 height 4
select select
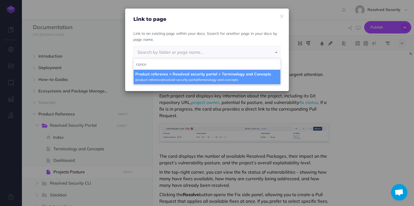
type input "conce"
select select "XBH-J6XP-7T3-2E0"
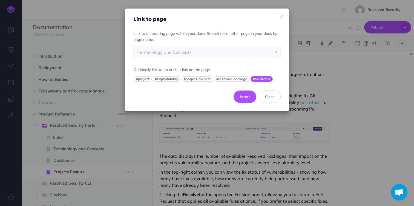
click at [259, 78] on button "#fix-status" at bounding box center [262, 78] width 22 height 5
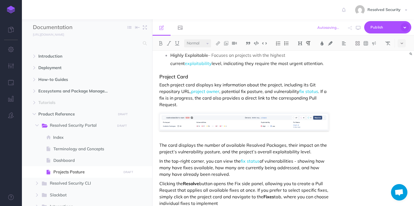
scroll to position [360, 0]
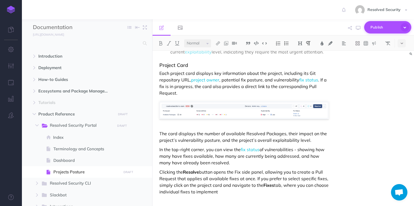
click at [377, 26] on span "Publish" at bounding box center [384, 27] width 27 height 8
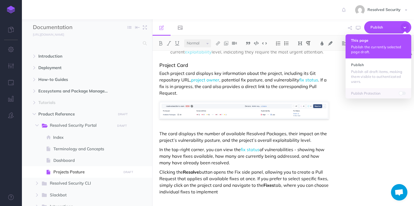
click at [371, 50] on p "Publish the currently selected page draft." at bounding box center [378, 49] width 55 height 10
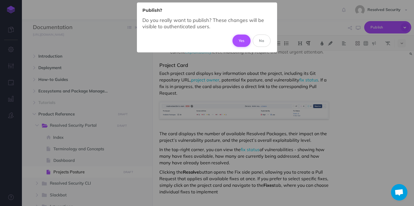
click at [246, 41] on button "Yes" at bounding box center [242, 41] width 18 height 12
